Goal: Task Accomplishment & Management: Use online tool/utility

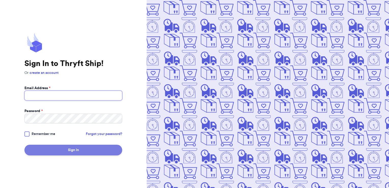
type input "[EMAIL_ADDRESS][DOMAIN_NAME]"
click at [98, 147] on button "Sign In" at bounding box center [73, 149] width 98 height 11
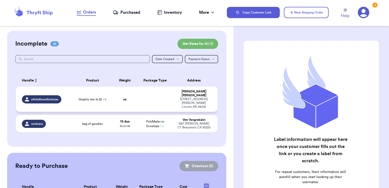
click at [97, 100] on td "Graphic tee 1x 22 + 4" at bounding box center [92, 98] width 40 height 25
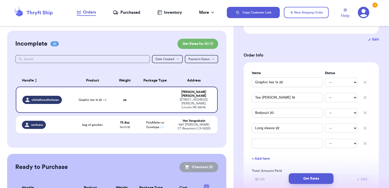
scroll to position [102, 0]
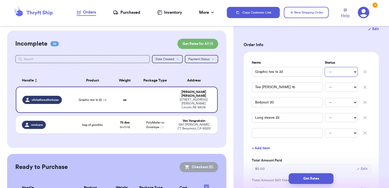
click at [331, 67] on select "-- Paid Owes" at bounding box center [341, 71] width 33 height 9
select select "paid"
click at [325, 67] on select "-- Paid Owes" at bounding box center [341, 71] width 33 height 9
click at [332, 82] on select "-- Paid Owes" at bounding box center [341, 86] width 33 height 9
select select "paid"
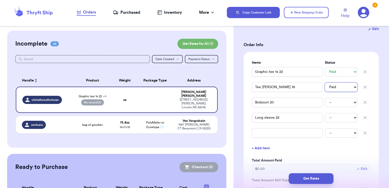
click at [325, 82] on select "-- Paid Owes" at bounding box center [341, 86] width 33 height 9
click at [331, 98] on select "-- Paid Owes" at bounding box center [341, 102] width 33 height 9
select select "paid"
click at [325, 98] on select "-- Paid Owes" at bounding box center [341, 102] width 33 height 9
click at [334, 113] on select "-- Paid Owes" at bounding box center [341, 117] width 33 height 9
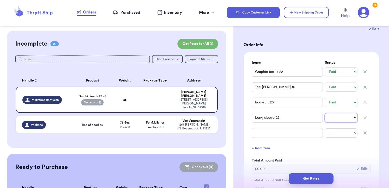
select select "paid"
click at [325, 113] on select "-- Paid Owes" at bounding box center [341, 117] width 33 height 9
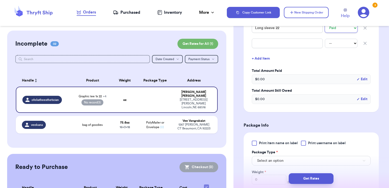
scroll to position [204, 0]
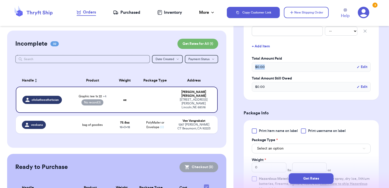
drag, startPoint x: 266, startPoint y: 59, endPoint x: 249, endPoint y: 60, distance: 16.3
click at [249, 60] on div "Items Status Graphic tee 1x 22 -- Paid Owes Tee [PERSON_NAME] 16 -- Paid Owes B…" at bounding box center [310, 25] width 135 height 150
click at [275, 63] on div "$ 0.00 Edit" at bounding box center [311, 67] width 119 height 10
click at [269, 62] on div "$ 0.00 Edit" at bounding box center [311, 67] width 119 height 10
click at [264, 64] on span "$ 0.00" at bounding box center [260, 66] width 10 height 5
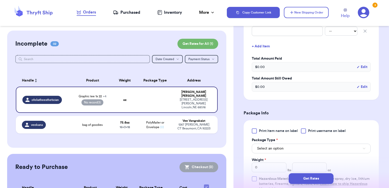
click at [262, 64] on span "$ 0.00" at bounding box center [260, 66] width 10 height 5
click at [255, 64] on span "$ 0.00" at bounding box center [260, 66] width 10 height 5
click at [358, 64] on button "Edit" at bounding box center [361, 66] width 11 height 5
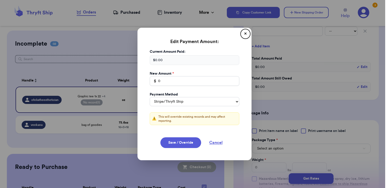
click at [162, 56] on div "$ 0.00" at bounding box center [195, 60] width 90 height 10
click at [162, 61] on div "$ 0.00" at bounding box center [195, 60] width 90 height 10
click at [161, 60] on div "$ 0.00" at bounding box center [195, 60] width 90 height 10
click at [215, 141] on button "Cancel" at bounding box center [215, 142] width 25 height 11
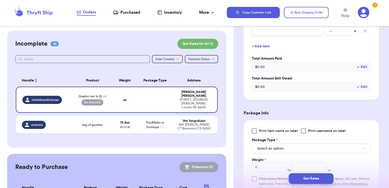
click at [262, 64] on span "$ 0.00" at bounding box center [260, 66] width 10 height 5
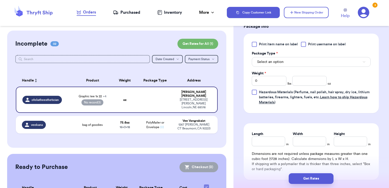
scroll to position [280, 0]
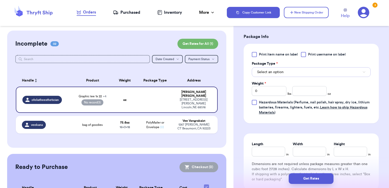
click at [280, 69] on span "Select an option" at bounding box center [270, 71] width 26 height 5
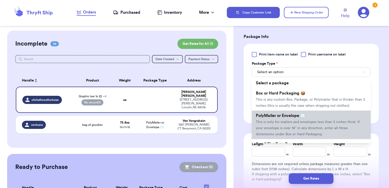
click at [283, 115] on span "PolyMailer or Envelope ✉️" at bounding box center [280, 115] width 49 height 4
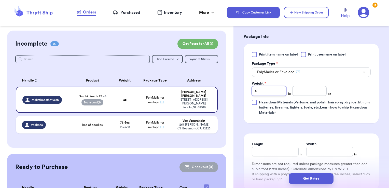
drag, startPoint x: 272, startPoint y: 83, endPoint x: 388, endPoint y: 119, distance: 122.0
click at [226, 91] on div "Customer Link New Order Incomplete 02 Get Rates for All ( 1 ) Get Rates for All…" at bounding box center [194, 94] width 389 height 188
type input "1"
click at [315, 86] on input "number" at bounding box center [309, 91] width 35 height 10
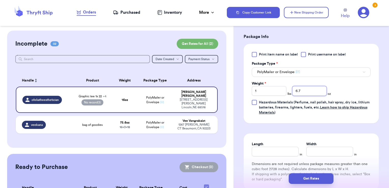
type input "6.7"
click at [258, 147] on input "Length" at bounding box center [275, 152] width 47 height 10
type input "12"
click at [320, 147] on input "Width *" at bounding box center [329, 152] width 47 height 10
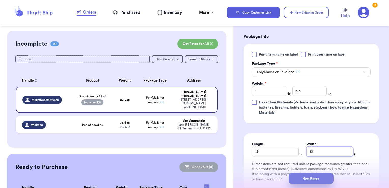
type input "10"
click at [315, 178] on button "Get Rates" at bounding box center [310, 178] width 45 height 11
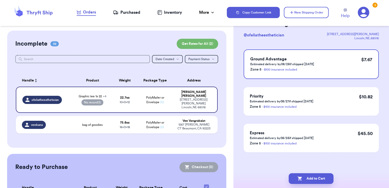
scroll to position [0, 0]
